Goal: Check status: Check status

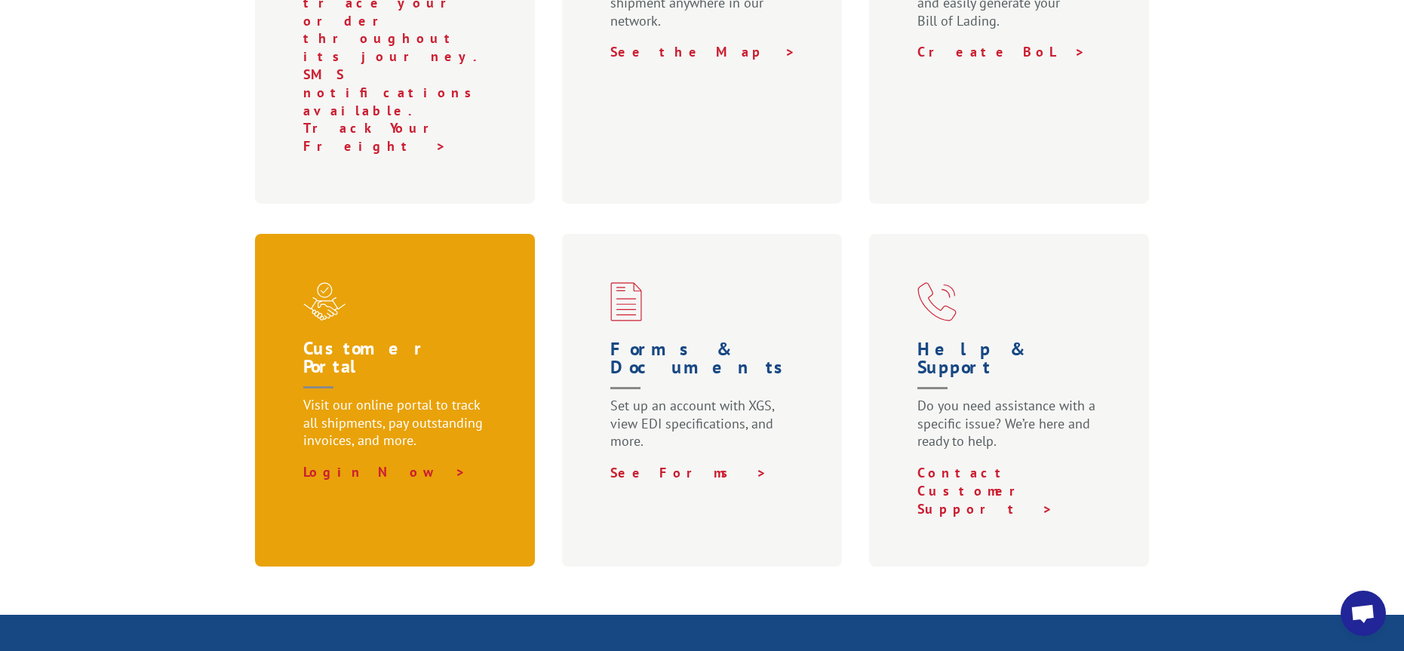
scroll to position [377, 0]
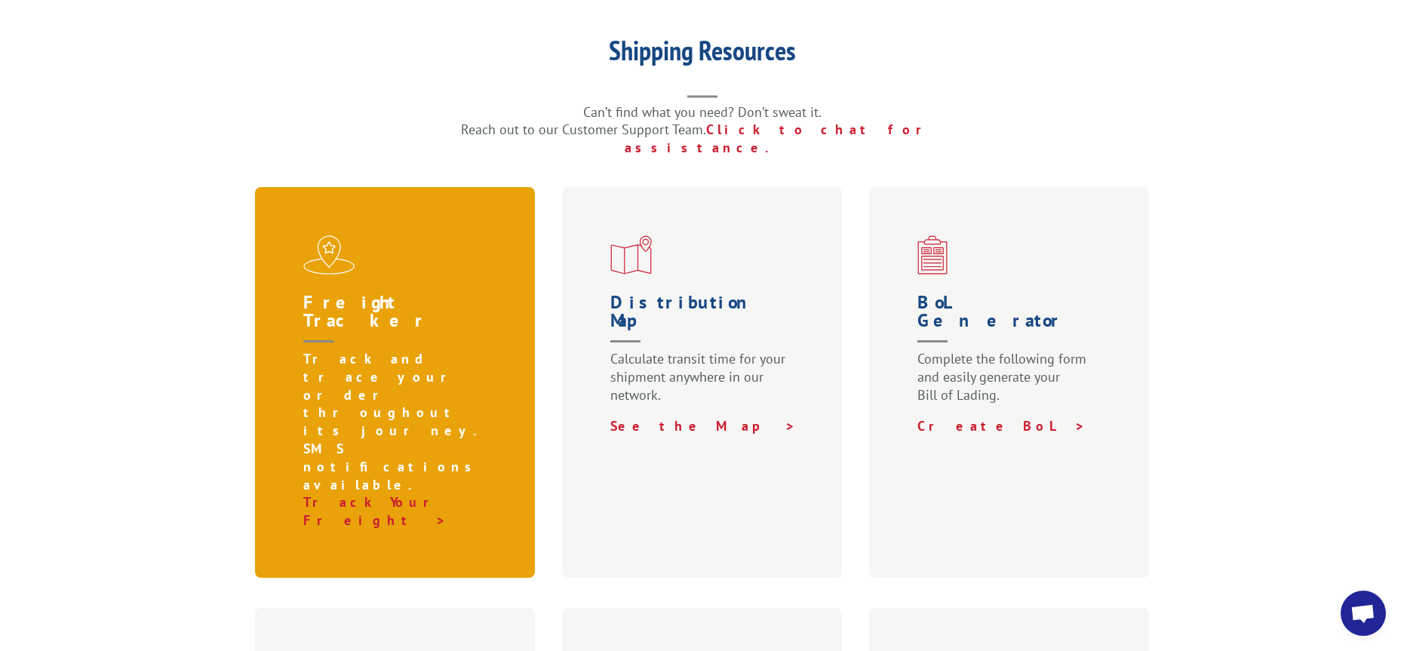
click at [407, 237] on div "Freight Tracker Track and trace your order throughout its journey. SMS notifica…" at bounding box center [395, 382] width 281 height 391
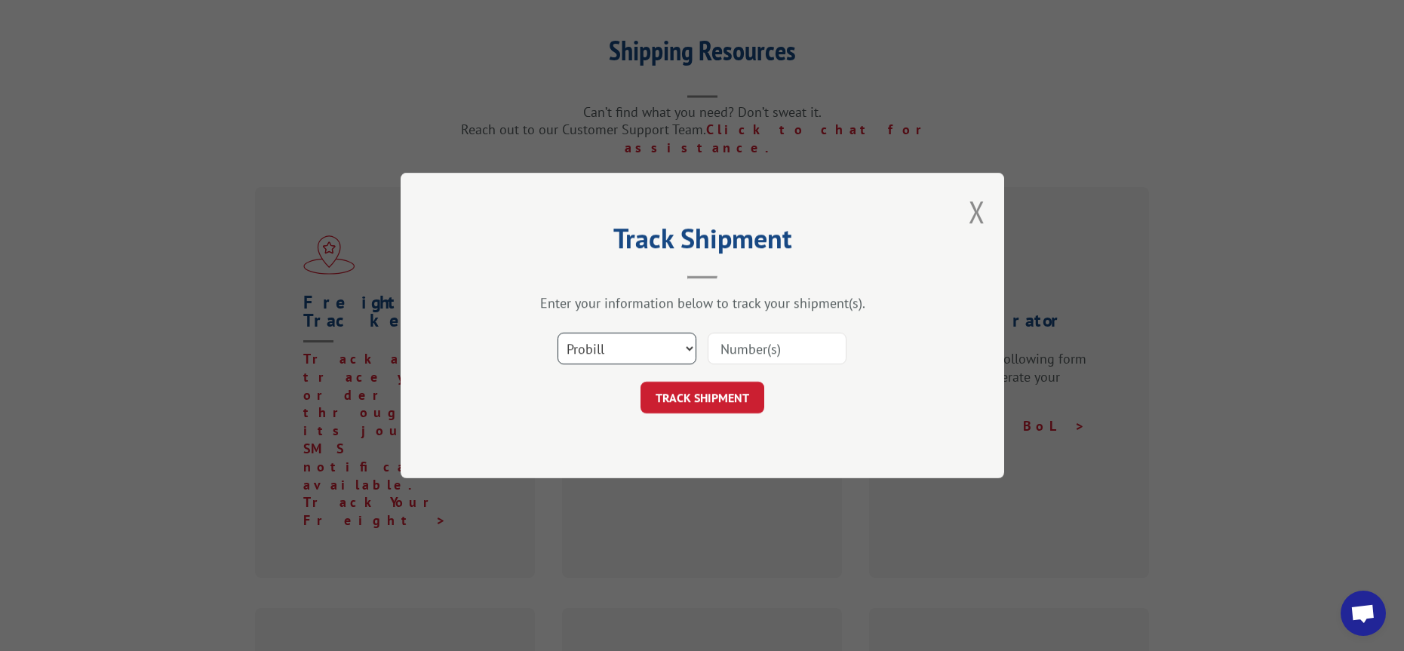
drag, startPoint x: 662, startPoint y: 347, endPoint x: 687, endPoint y: 346, distance: 24.2
click at [662, 347] on select "Select category... Probill BOL PO" at bounding box center [627, 349] width 139 height 32
click at [809, 346] on input at bounding box center [777, 349] width 139 height 32
type input "18556268"
click button "TRACK SHIPMENT" at bounding box center [703, 398] width 124 height 32
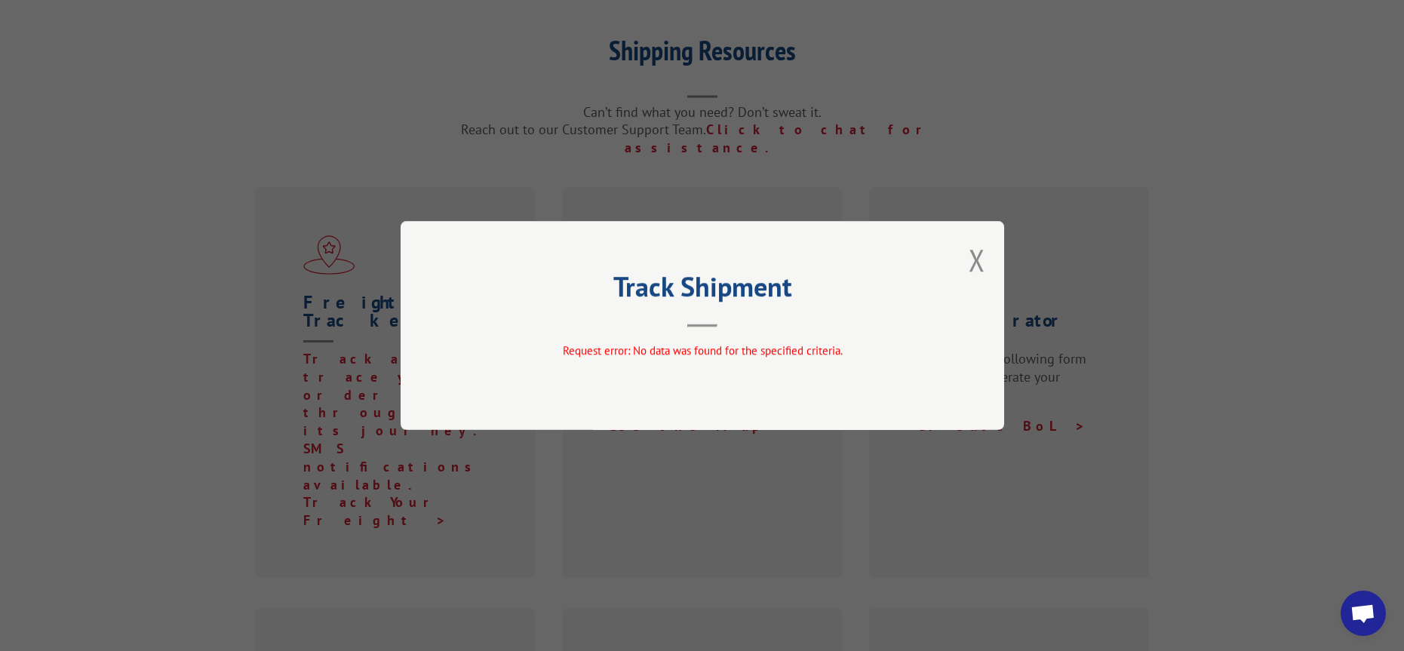
click at [666, 340] on div "Track Shipment Request error: No data was found for the specified criteria." at bounding box center [703, 325] width 604 height 209
click at [670, 340] on div "Track Shipment Request error: No data was found for the specified criteria." at bounding box center [703, 325] width 604 height 209
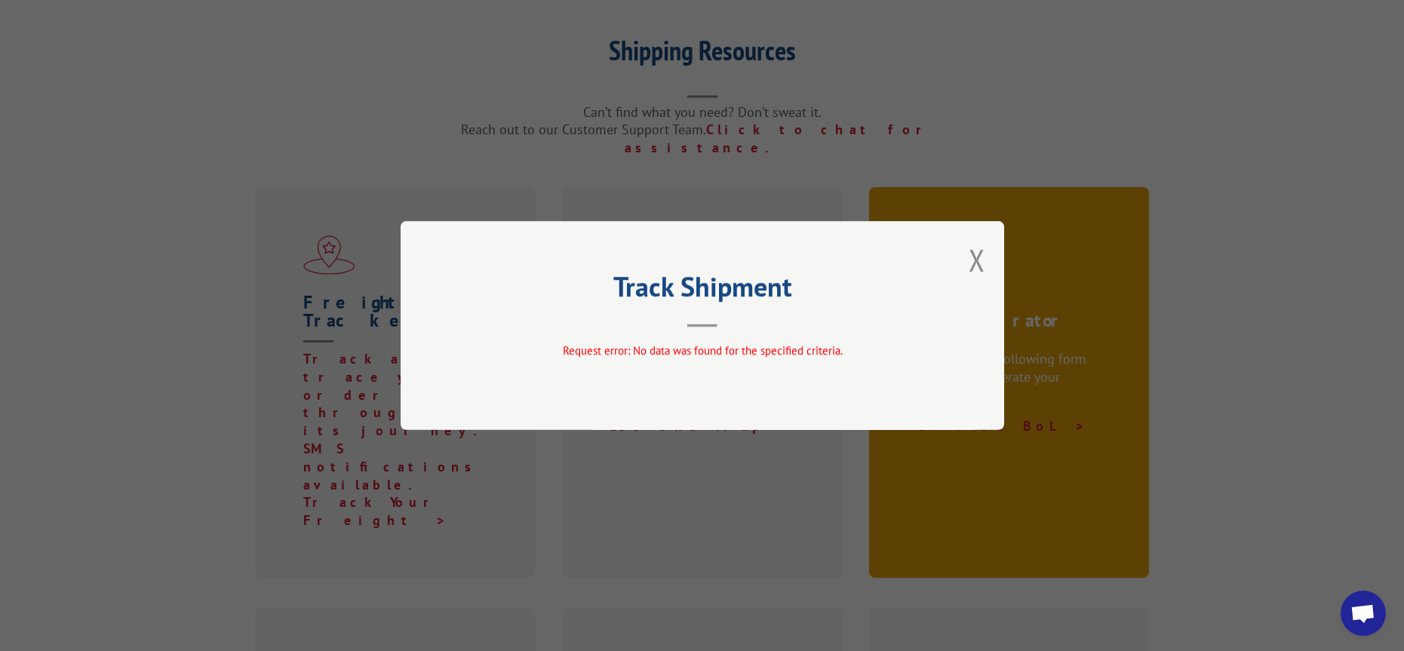
click at [971, 278] on button "Close modal" at bounding box center [977, 260] width 17 height 40
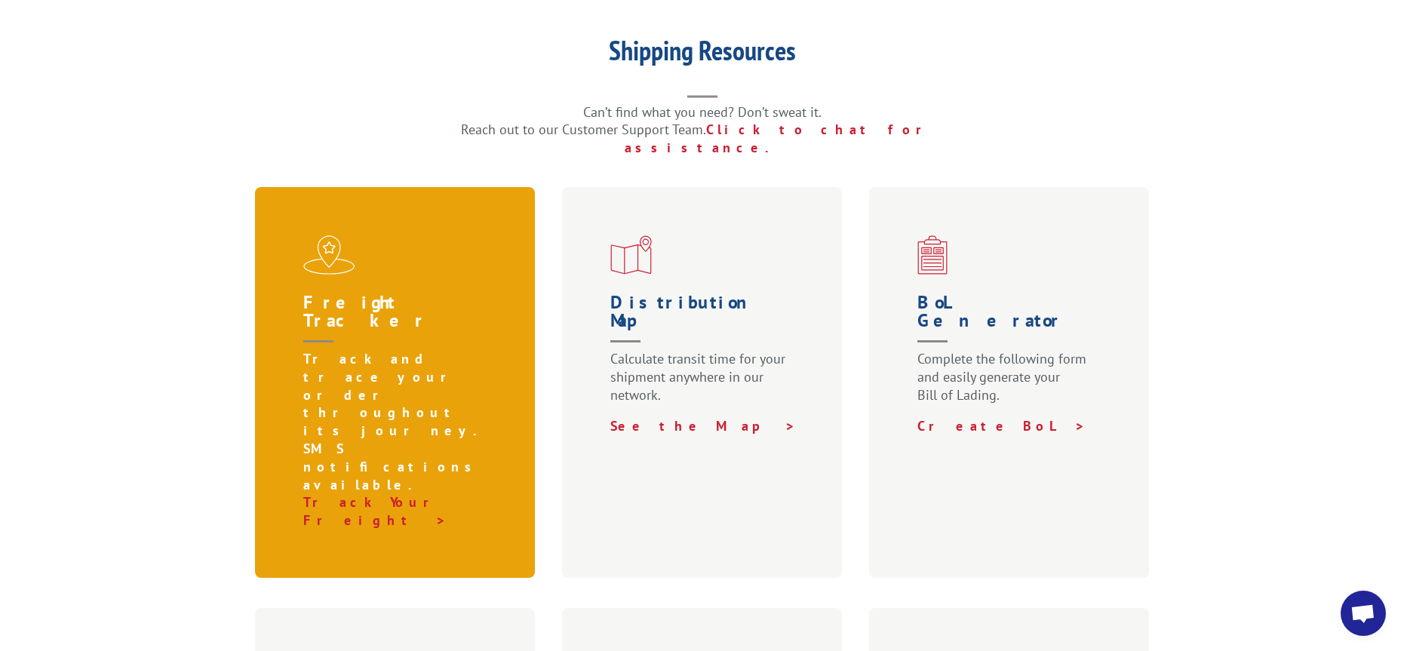
click at [303, 350] on p "Track and trace your order throughout its journey. SMS notifications available." at bounding box center [398, 421] width 190 height 143
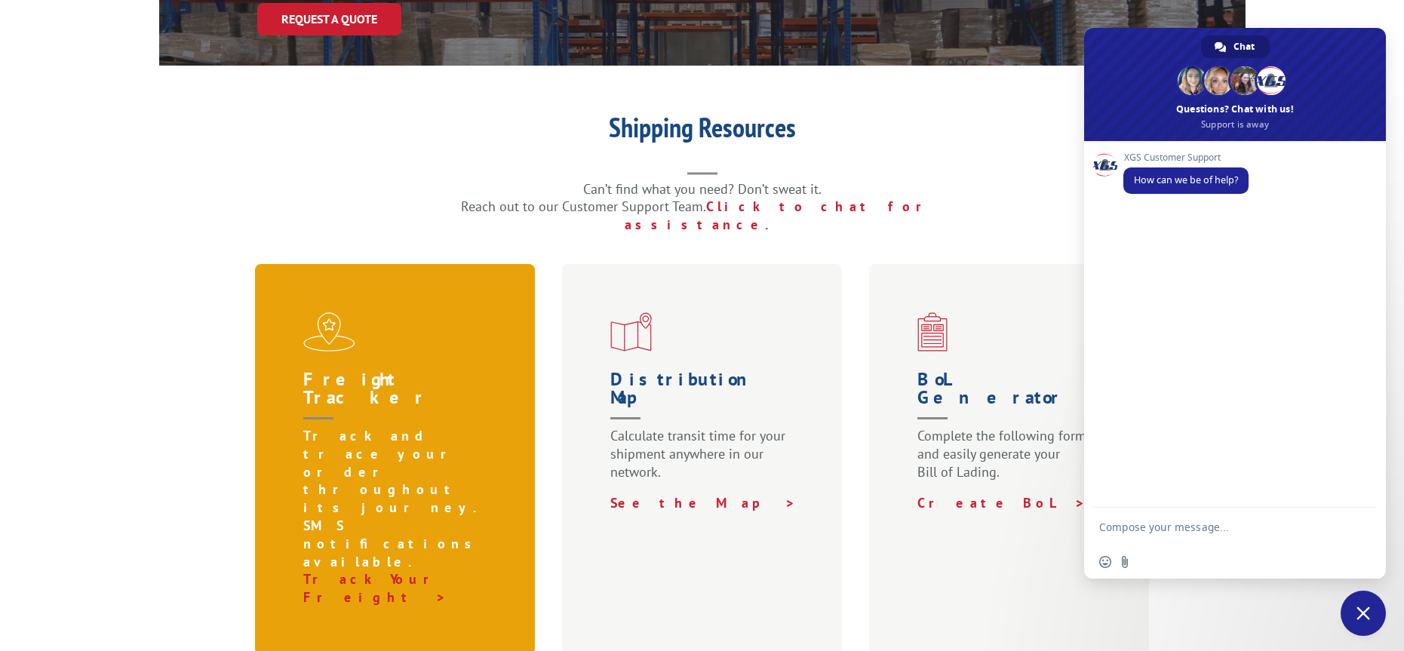
scroll to position [302, 0]
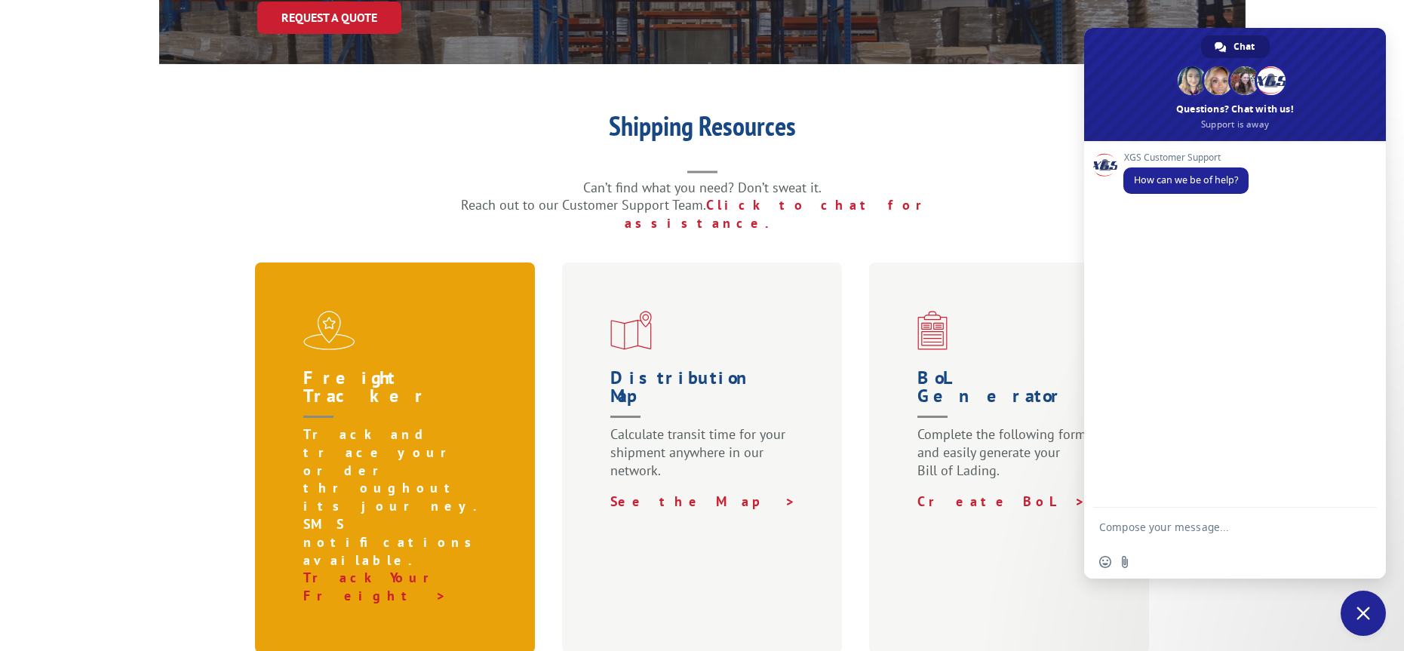
click at [361, 425] on p "Track and trace your order throughout its journey. SMS notifications available." at bounding box center [398, 496] width 190 height 143
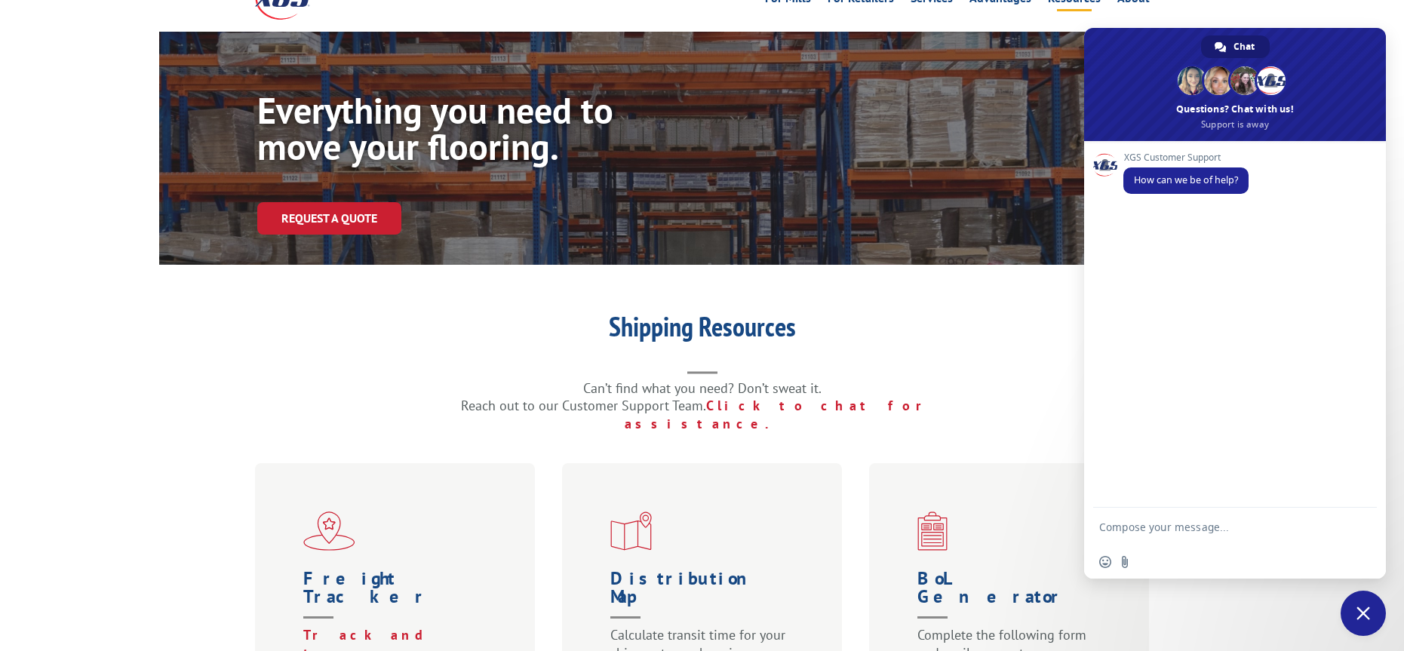
scroll to position [377, 0]
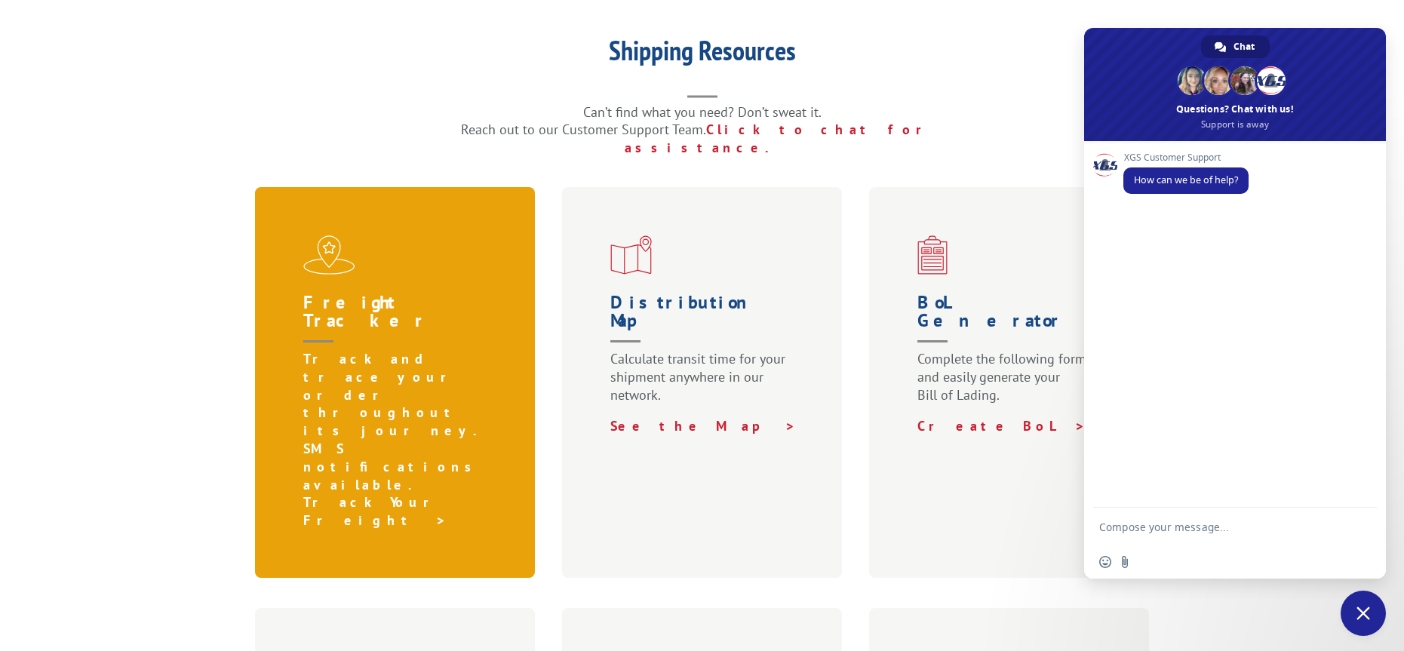
click at [390, 493] on link "Track Your Freight >" at bounding box center [376, 510] width 147 height 35
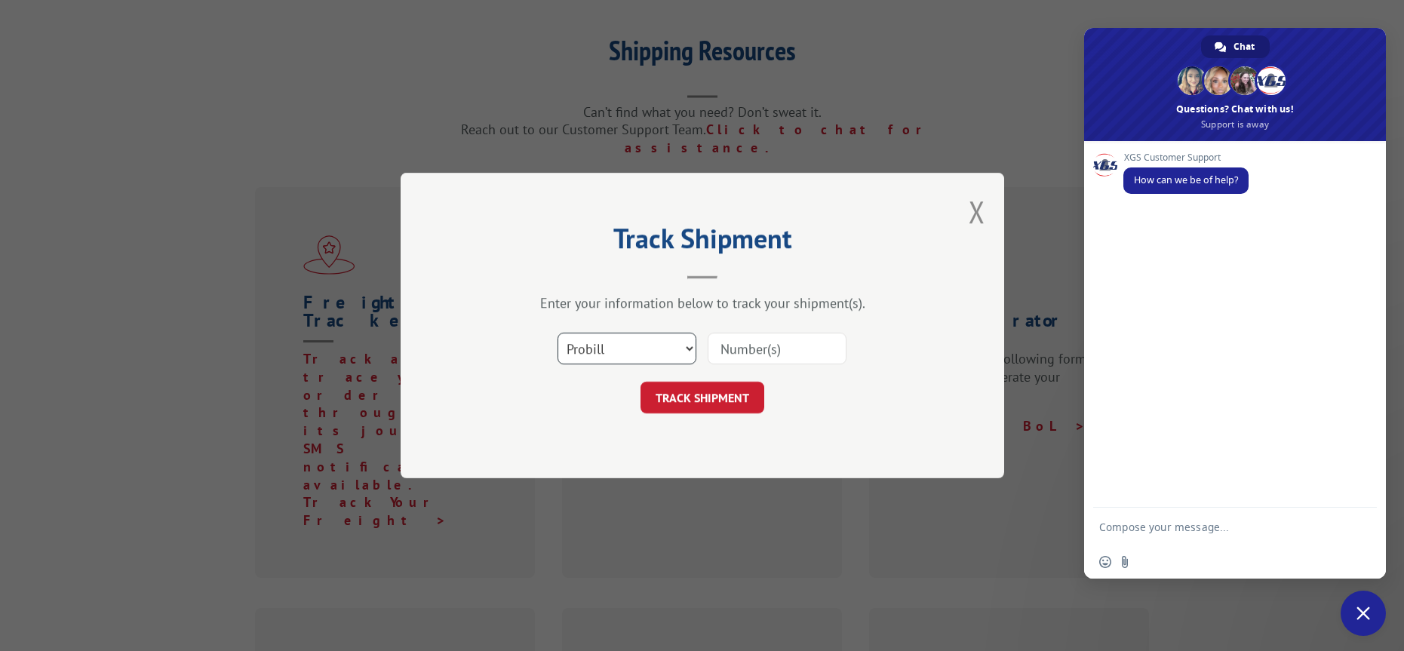
drag, startPoint x: 615, startPoint y: 342, endPoint x: 624, endPoint y: 347, distance: 10.5
click at [615, 343] on select "Select category... Probill BOL PO" at bounding box center [627, 349] width 139 height 32
select select "bol"
click at [558, 333] on select "Select category... Probill BOL PO" at bounding box center [627, 349] width 139 height 32
click at [778, 362] on input at bounding box center [777, 349] width 139 height 32
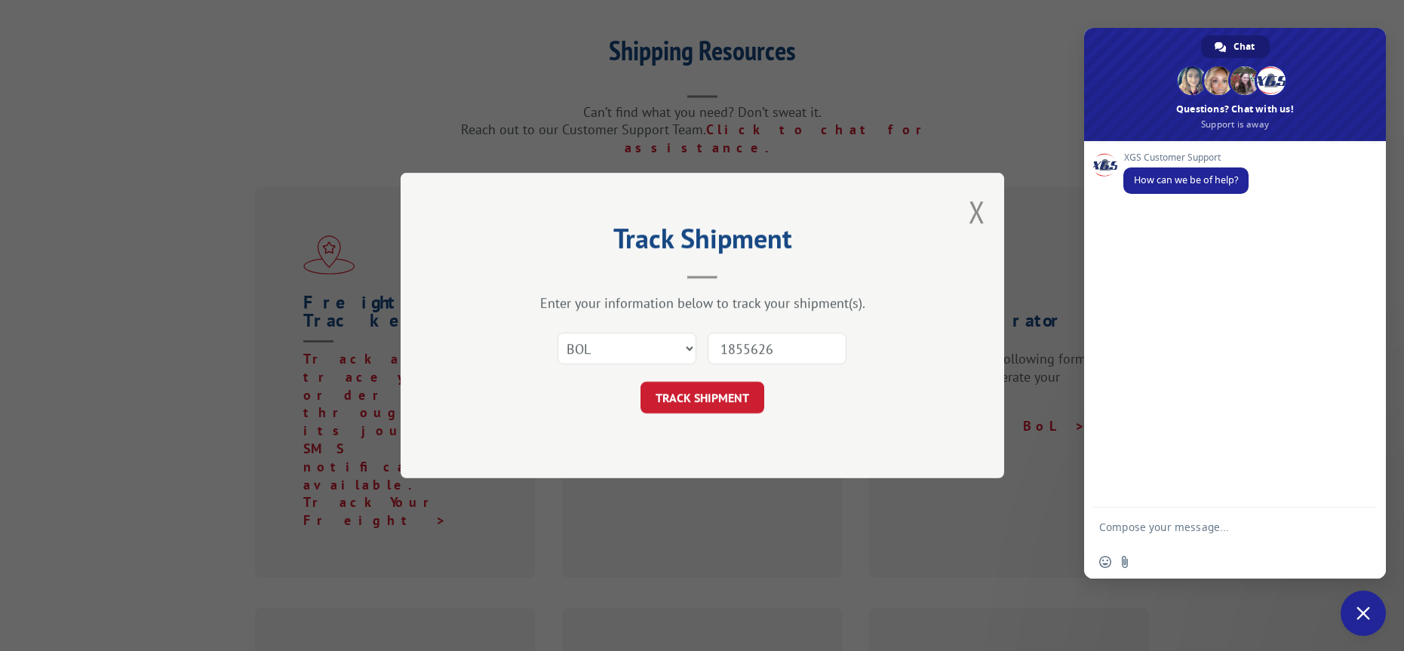
type input "18556268"
click button "TRACK SHIPMENT" at bounding box center [703, 398] width 124 height 32
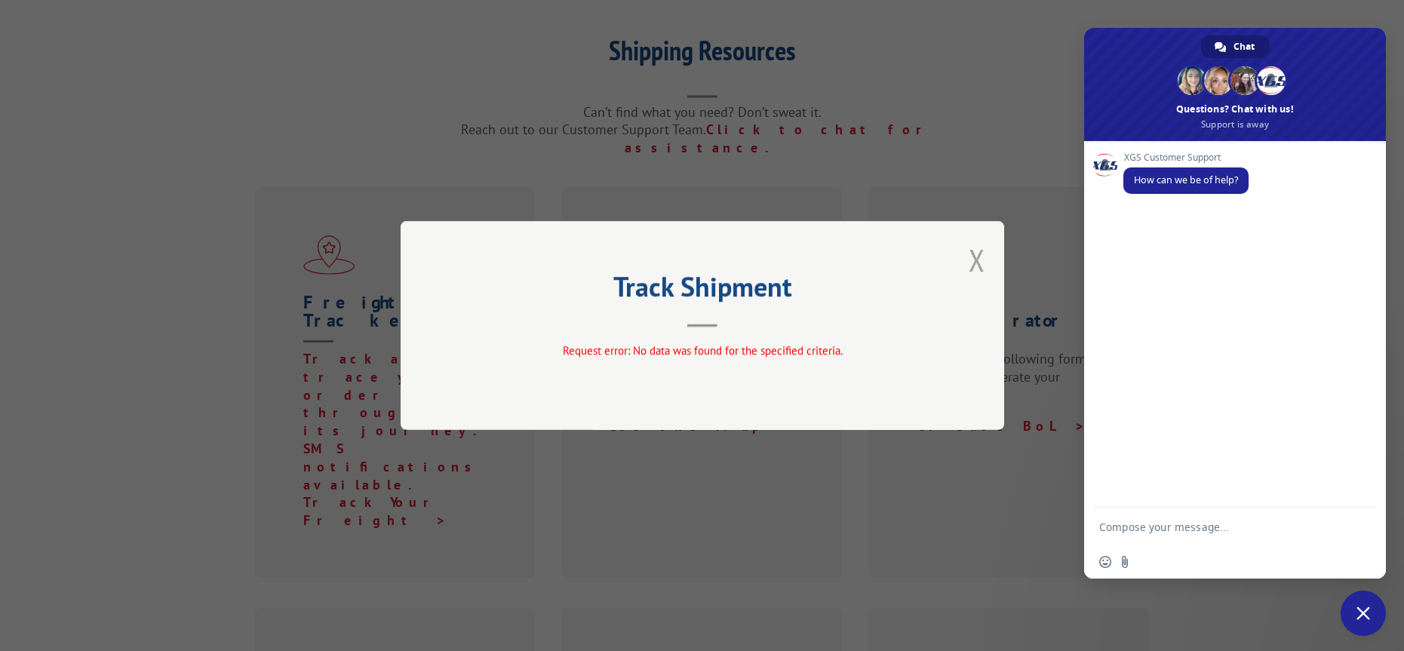
click at [978, 265] on button "Close modal" at bounding box center [977, 260] width 17 height 40
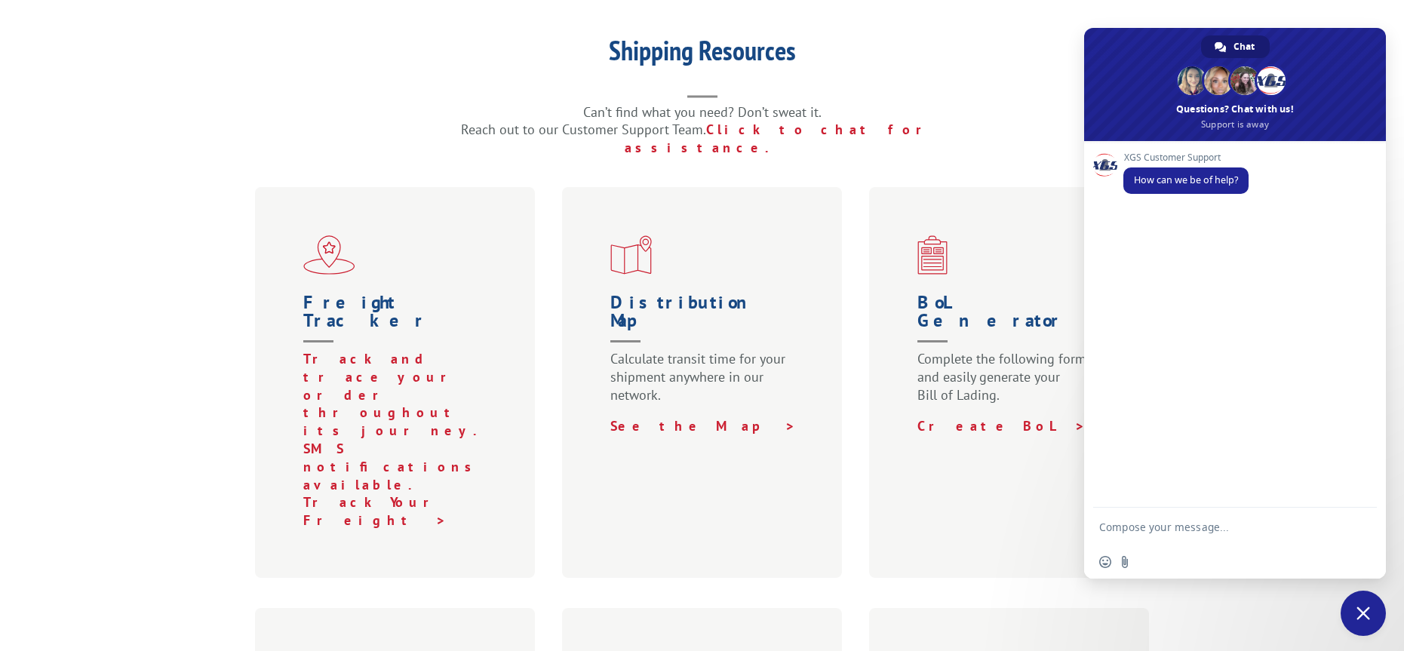
drag, startPoint x: 349, startPoint y: 340, endPoint x: 301, endPoint y: 345, distance: 48.5
click at [349, 493] on link "Track Your Freight >" at bounding box center [376, 510] width 147 height 35
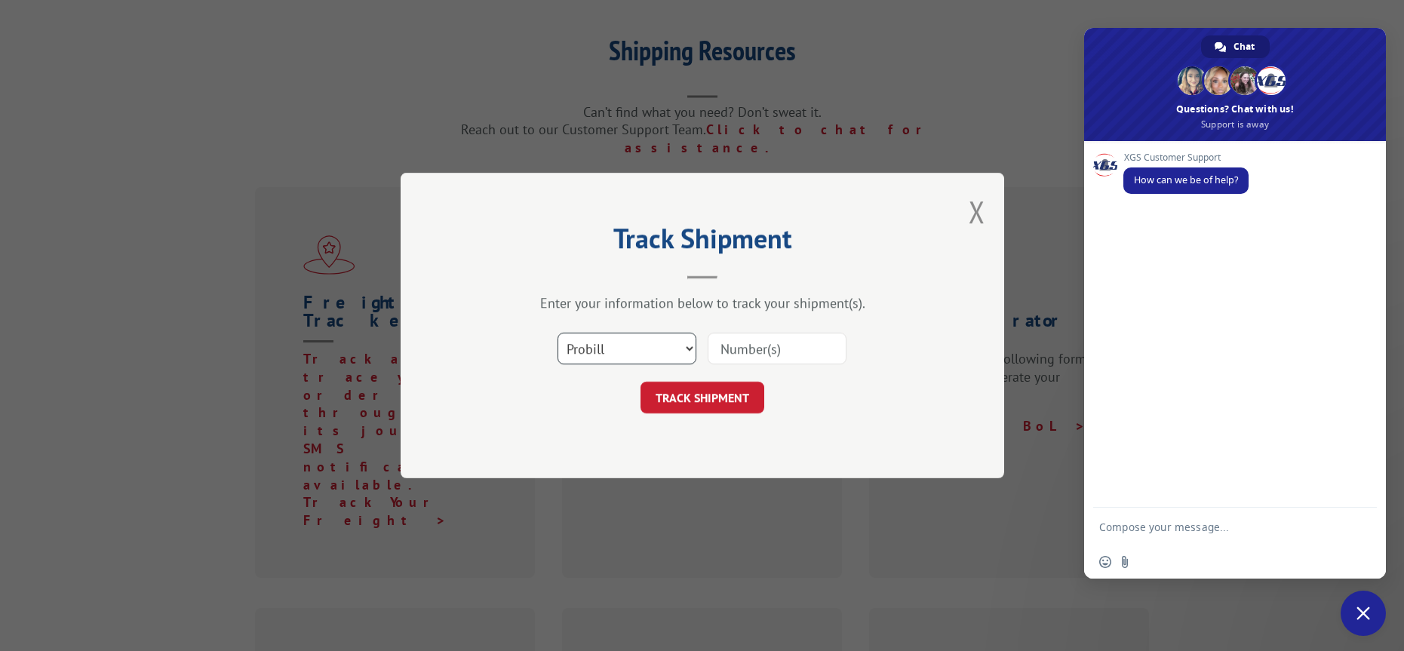
click at [675, 355] on select "Select category... Probill BOL PO" at bounding box center [627, 349] width 139 height 32
select select "po"
click at [558, 333] on select "Select category... Probill BOL PO" at bounding box center [627, 349] width 139 height 32
click at [768, 349] on input at bounding box center [777, 349] width 139 height 32
type input "18556268"
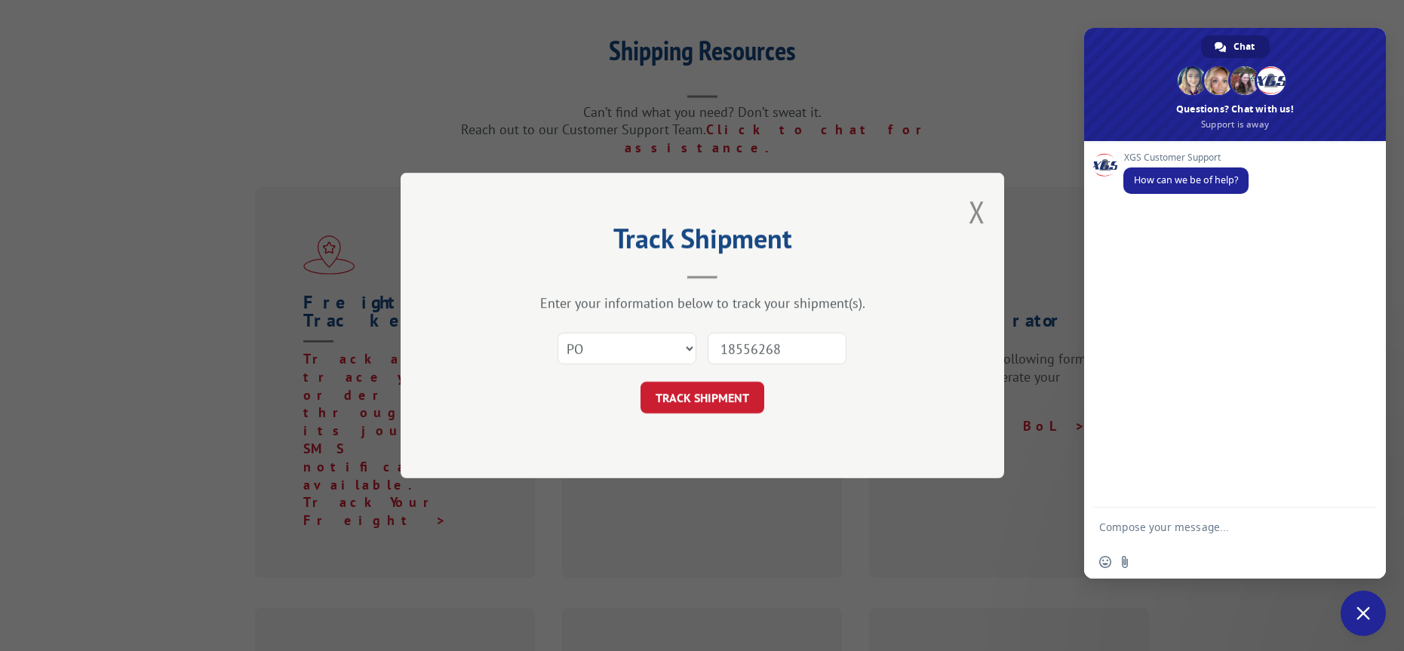
click button "TRACK SHIPMENT" at bounding box center [703, 398] width 124 height 32
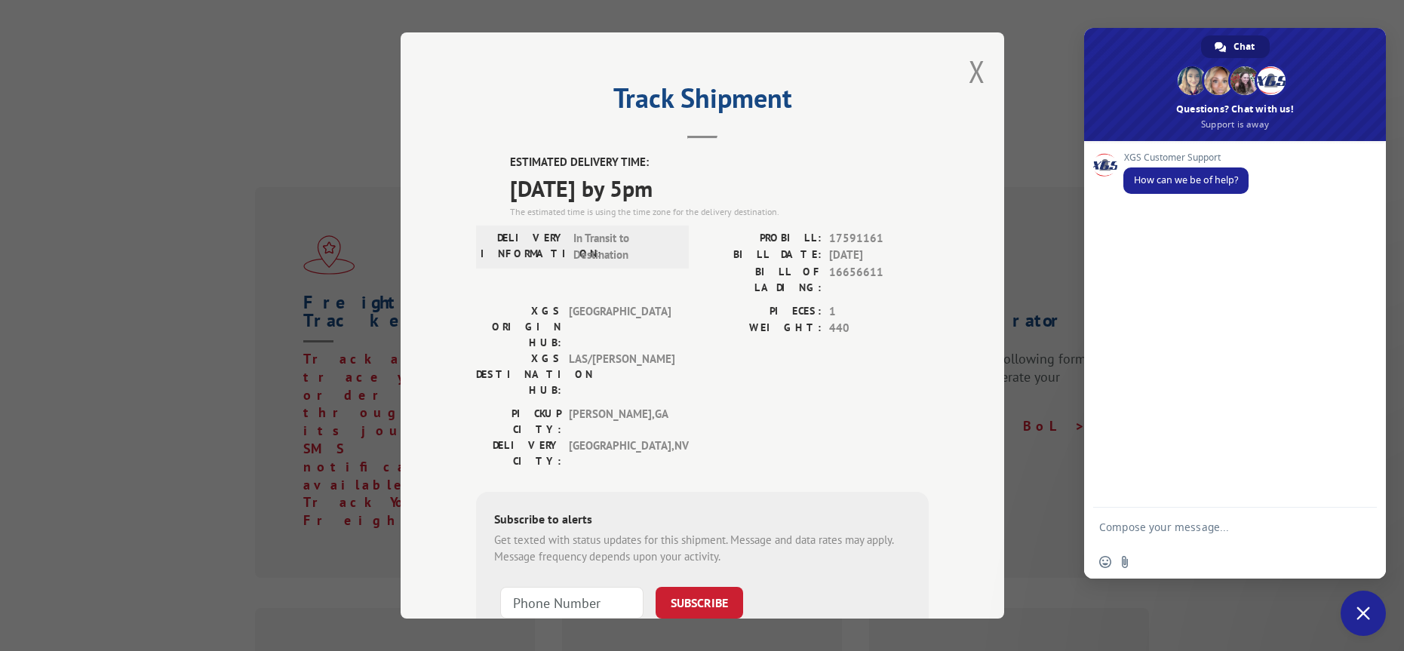
type input "+1 (___) ___-____"
click at [533, 587] on input "+1 (___) ___-____" at bounding box center [571, 603] width 143 height 32
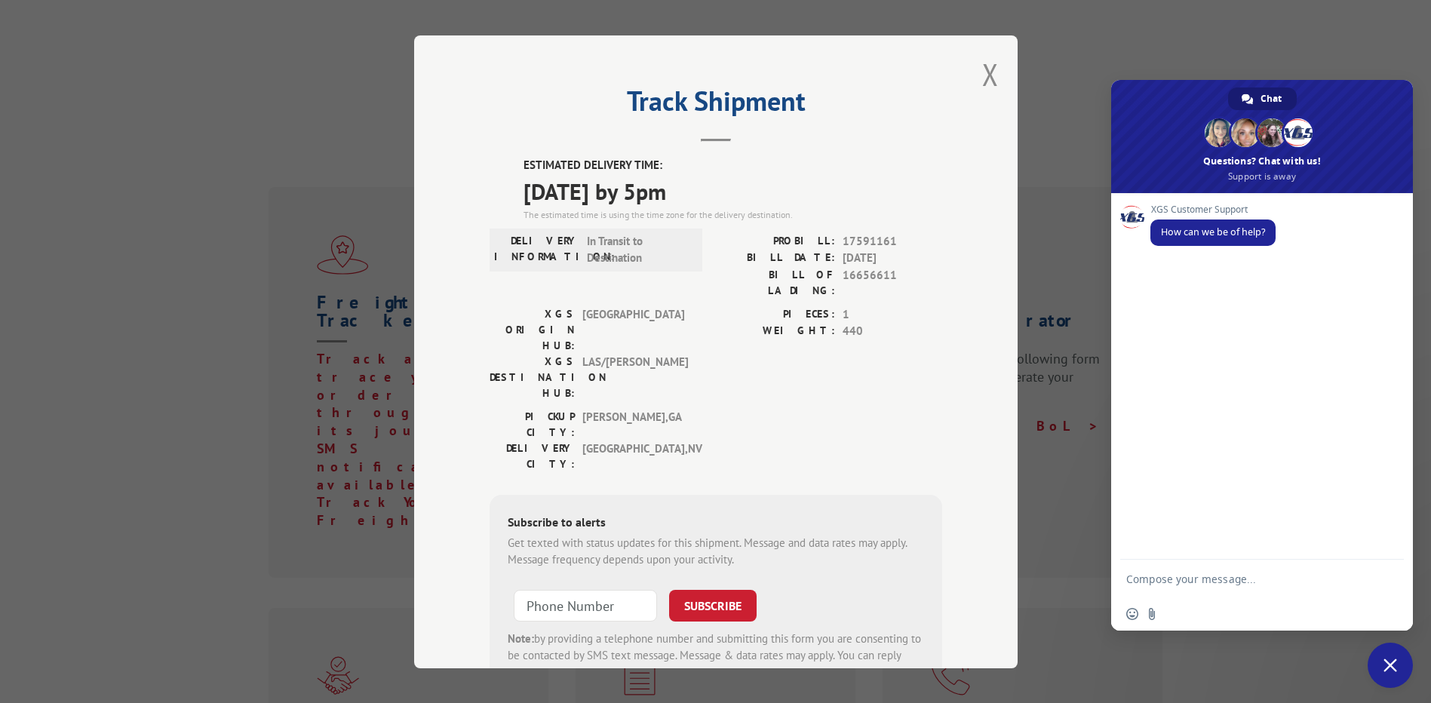
type input "+1 (___) ___-____"
click at [713, 580] on form "SUBSCRIBE Note: by providing a telephone number and submitting this form you ar…" at bounding box center [716, 630] width 416 height 101
click at [642, 353] on span "LAS/[PERSON_NAME]" at bounding box center [633, 377] width 102 height 48
type input "+1 (___) ___-____"
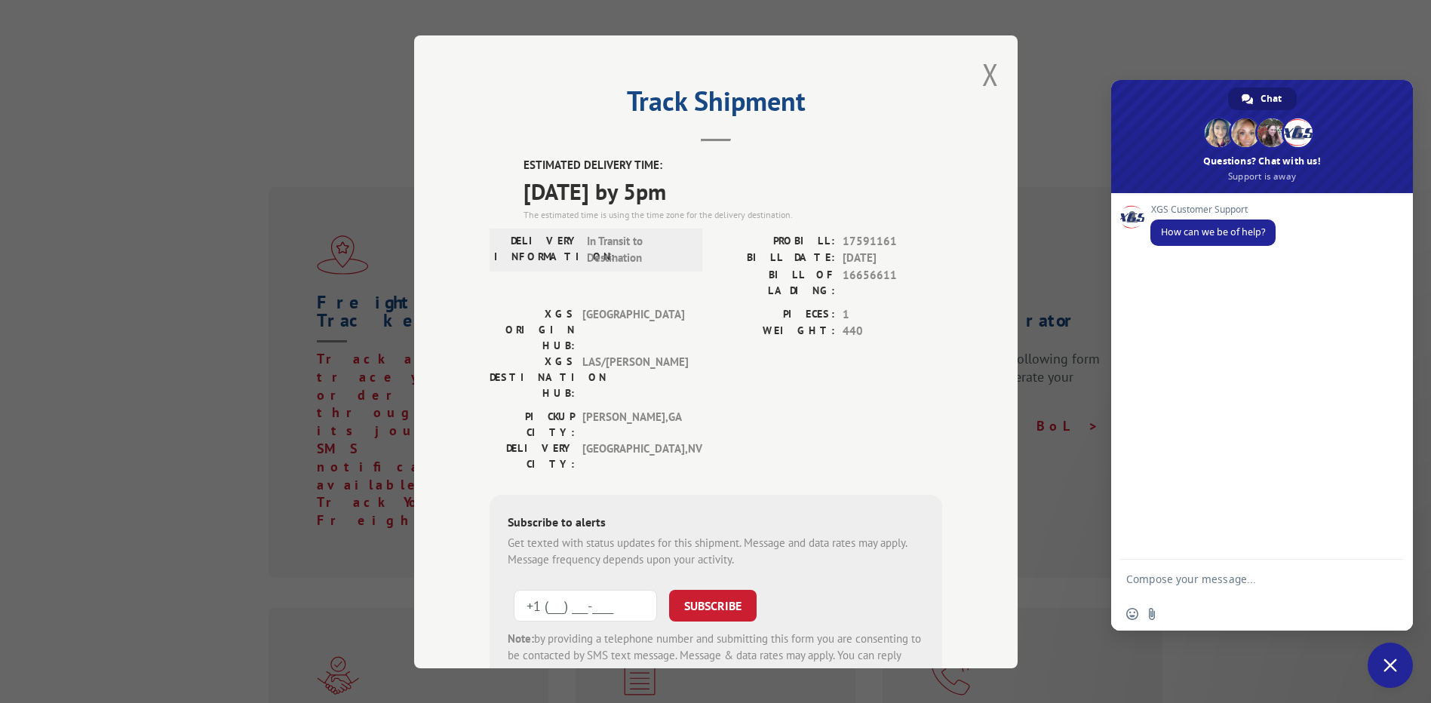
click at [589, 589] on input "+1 (___) ___-____" at bounding box center [585, 605] width 143 height 32
click at [622, 589] on input "+1 (___) ___-____" at bounding box center [585, 605] width 143 height 32
click at [559, 589] on input "+1 (___) ___-____" at bounding box center [585, 605] width 143 height 32
click at [551, 589] on input "+1 (___) ___-____" at bounding box center [585, 605] width 143 height 32
type input "[PHONE_NUMBER]"
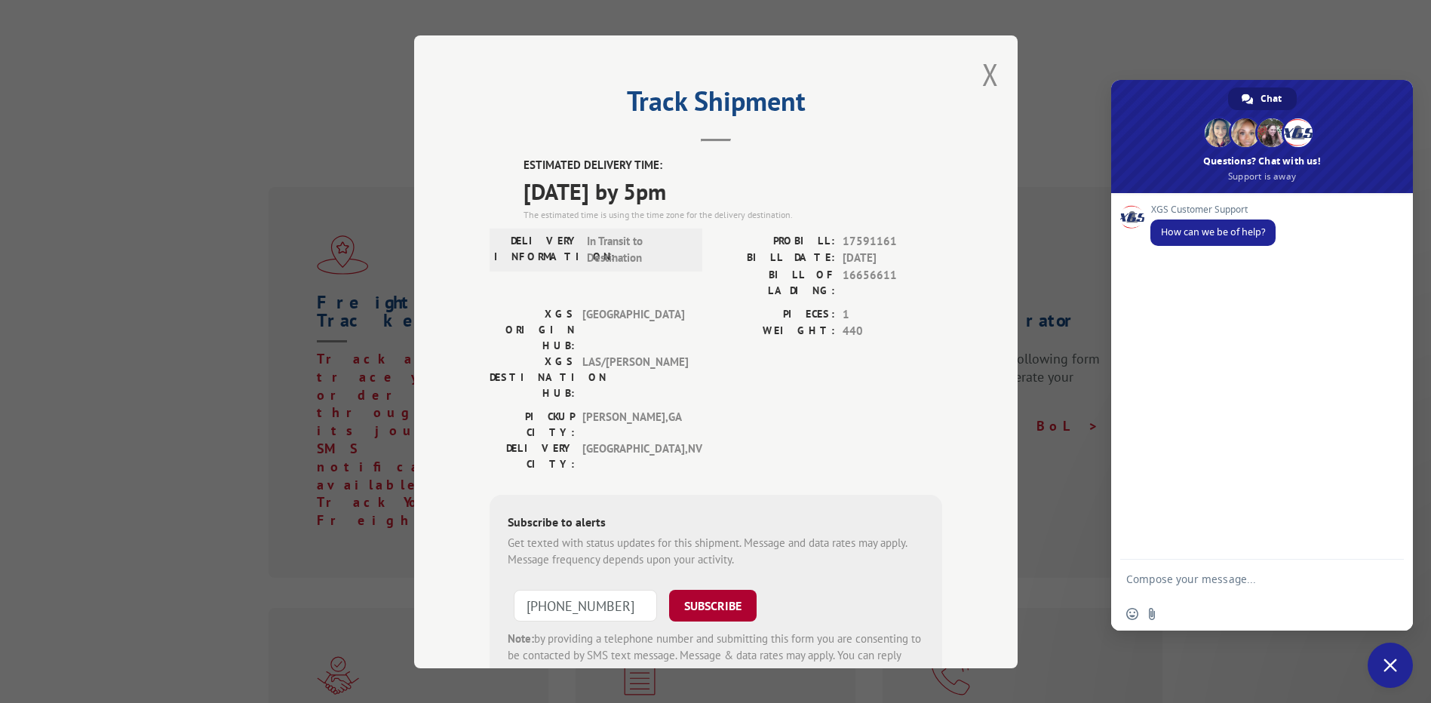
click at [727, 589] on button "SUBSCRIBE" at bounding box center [713, 605] width 88 height 32
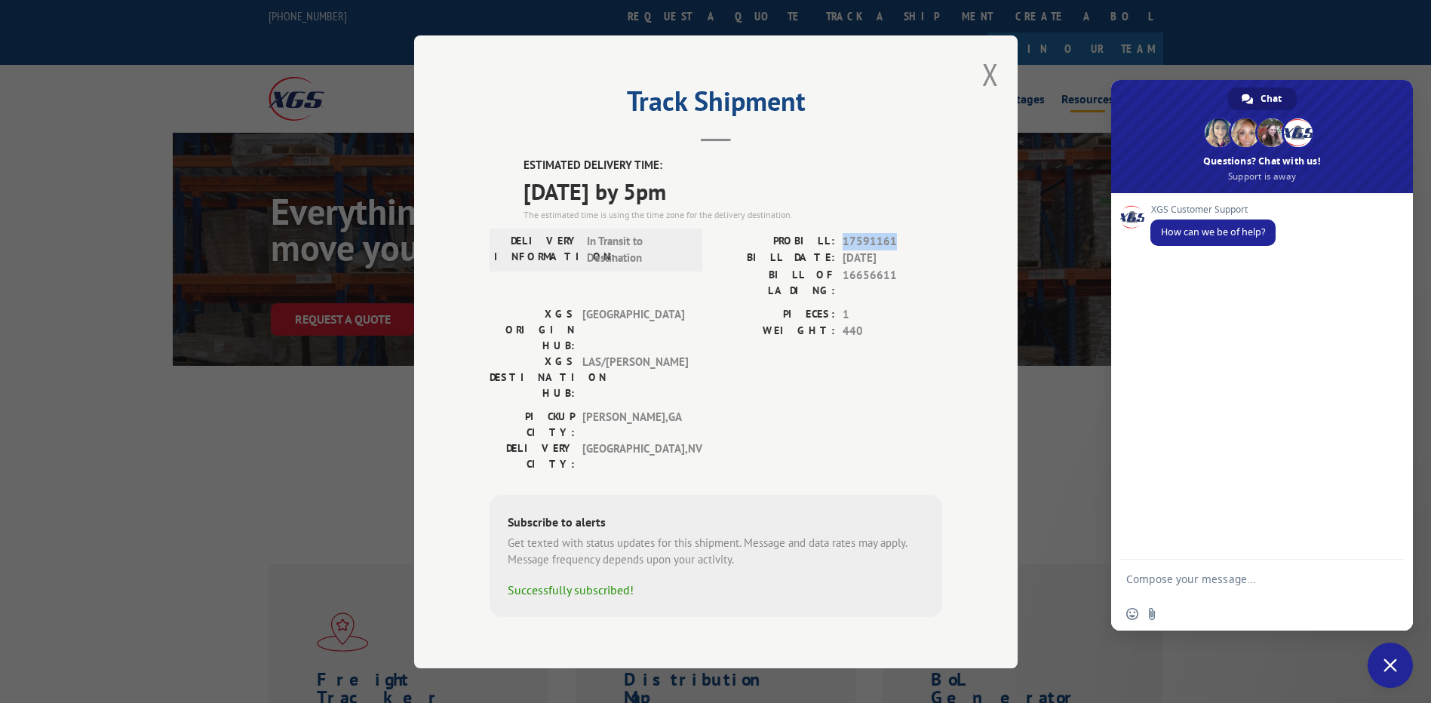
drag, startPoint x: 899, startPoint y: 263, endPoint x: 842, endPoint y: 261, distance: 57.4
click at [842, 250] on div "PROBILL: 17591161" at bounding box center [829, 240] width 226 height 17
drag, startPoint x: 842, startPoint y: 261, endPoint x: 873, endPoint y: 259, distance: 31.0
copy span "17591161"
click at [982, 97] on div "Track Shipment ESTIMATED DELIVERY TIME: [DATE] by 5pm The estimated time is usi…" at bounding box center [716, 351] width 604 height 633
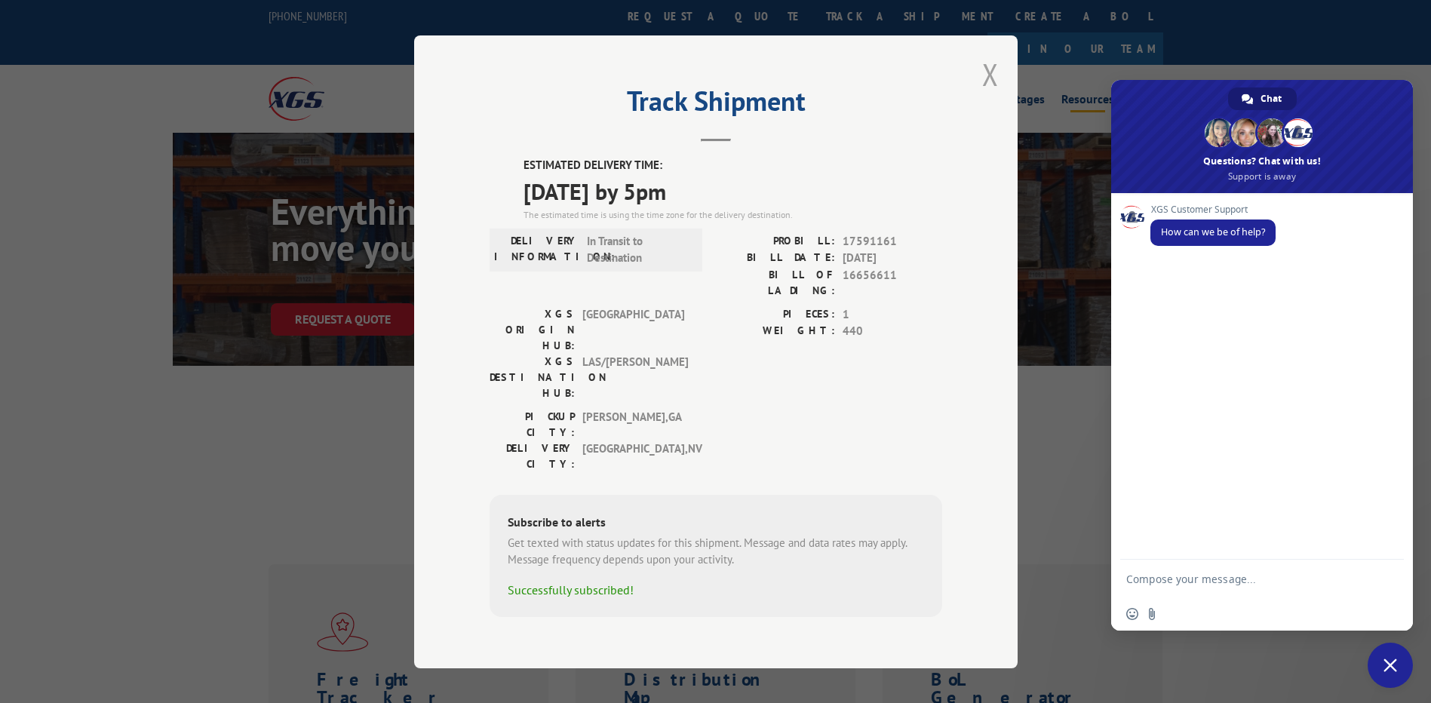
click at [982, 94] on button "Close modal" at bounding box center [990, 74] width 17 height 40
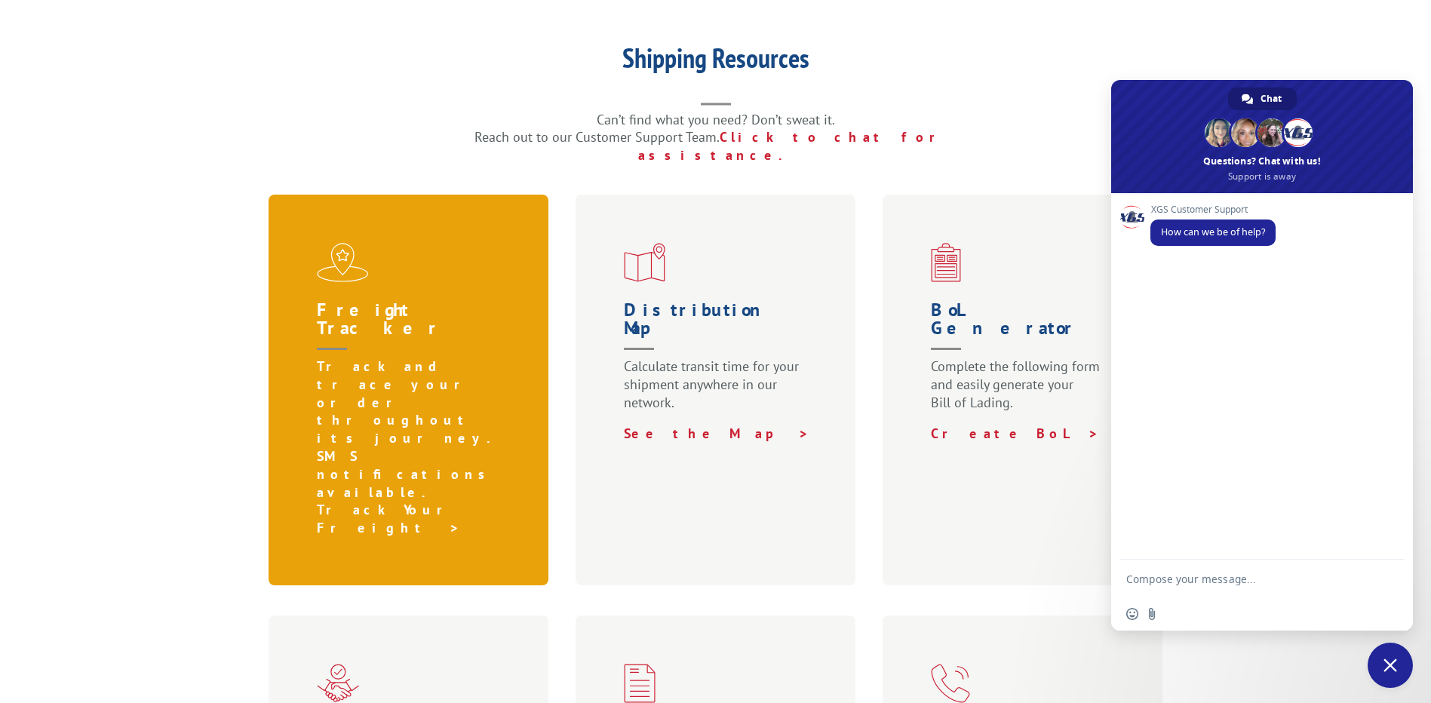
click at [380, 501] on link "Track Your Freight >" at bounding box center [390, 518] width 147 height 35
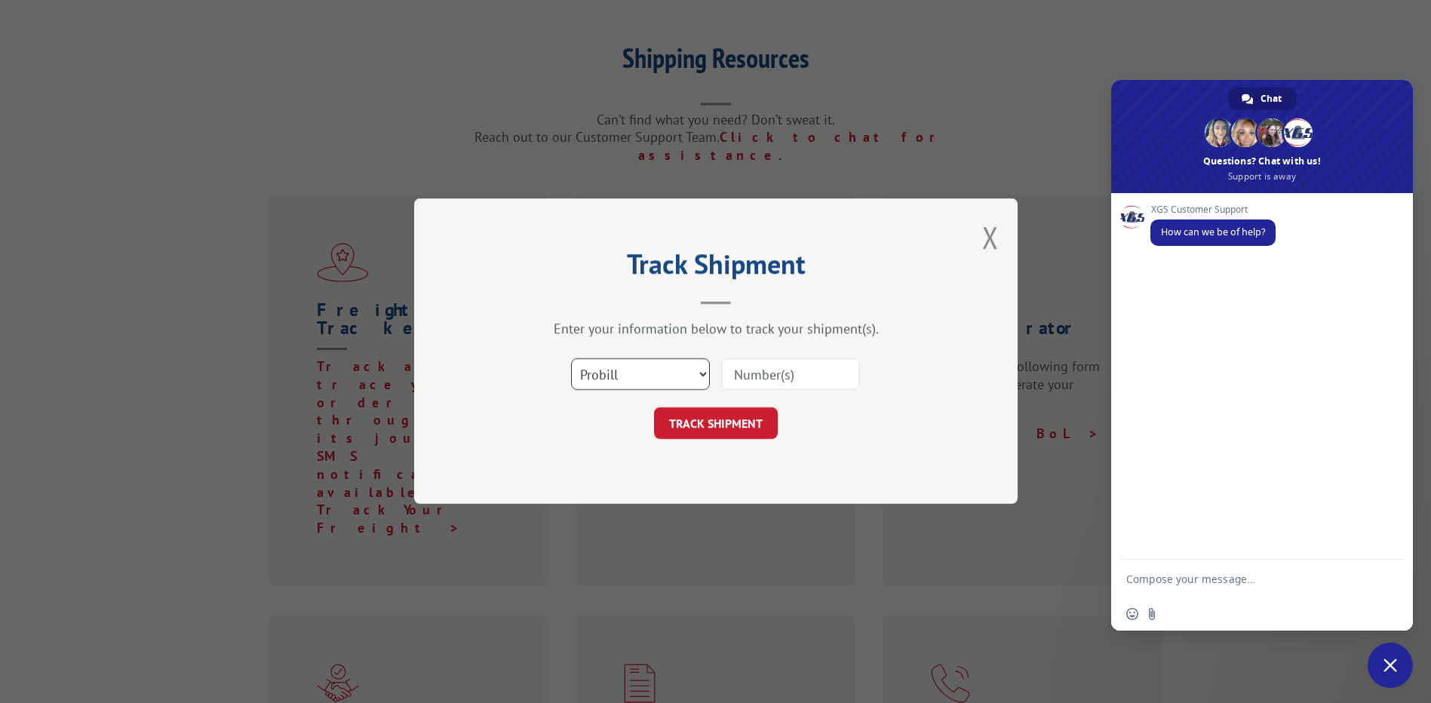
click at [651, 388] on select "Select category... Probill BOL PO" at bounding box center [640, 375] width 139 height 32
select select "po"
click at [571, 359] on select "Select category... Probill BOL PO" at bounding box center [640, 375] width 139 height 32
click at [743, 377] on input at bounding box center [790, 375] width 139 height 32
type input "18556268"
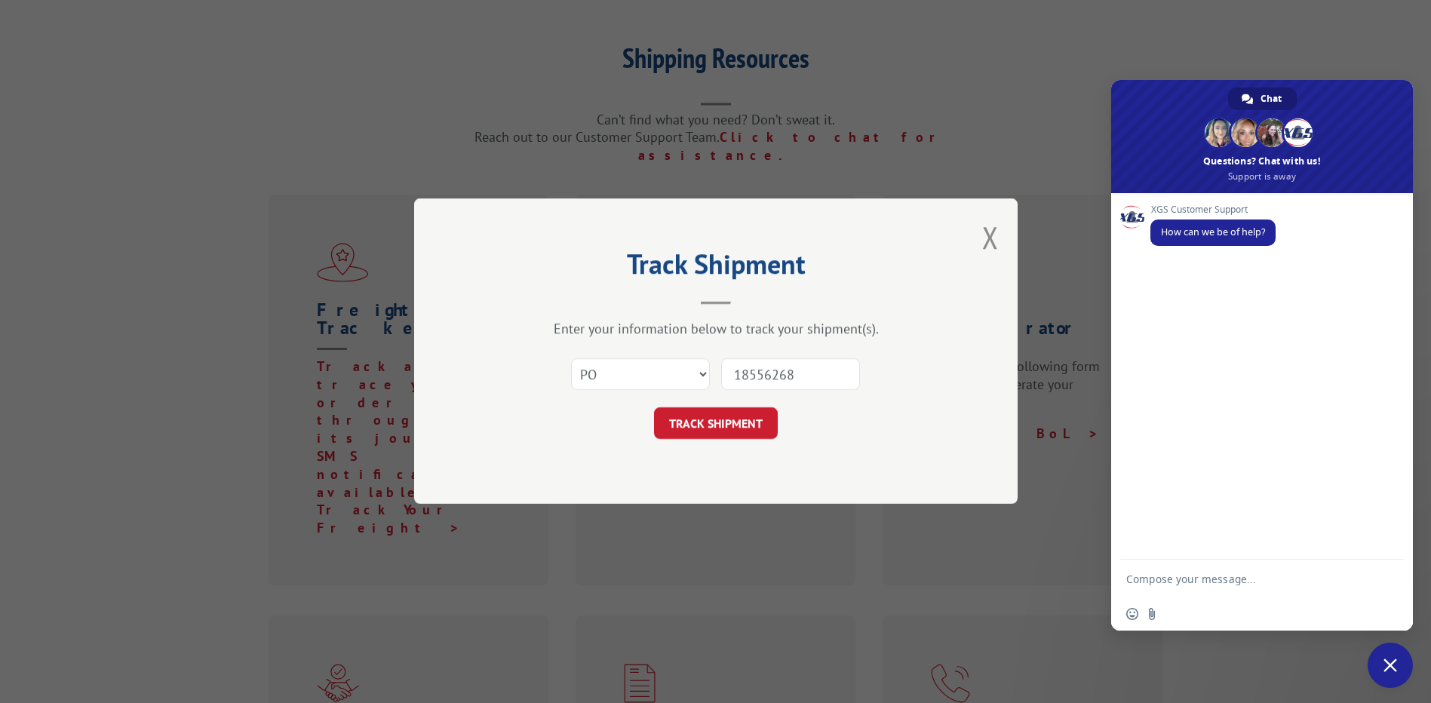
click button "TRACK SHIPMENT" at bounding box center [716, 424] width 124 height 32
